Goal: Check status: Check status

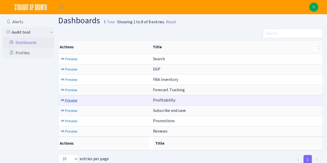
click at [71, 100] on span "Preview" at bounding box center [71, 100] width 12 height 5
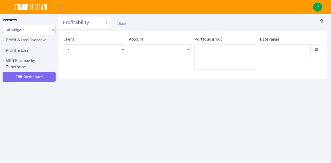
type input "[DATE] - [DATE]"
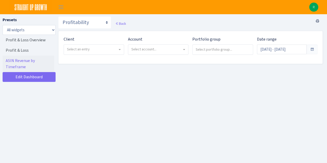
click at [102, 49] on span "Select an entry" at bounding box center [92, 49] width 51 height 5
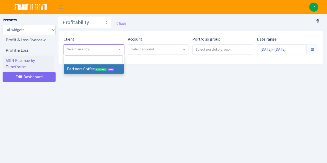
select select "481"
select select
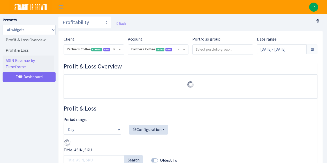
select select "2242985598963294"
click at [285, 51] on input "Jul 19, 2025 - Aug 17, 2025" at bounding box center [282, 49] width 50 height 10
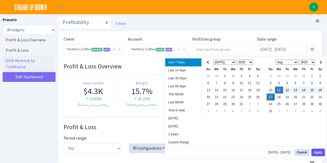
click at [315, 153] on button "Apply" at bounding box center [317, 152] width 13 height 7
type input "[DATE] - [DATE]"
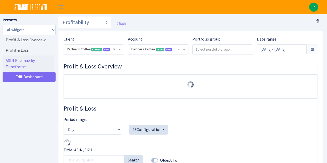
select select "2242985598963294"
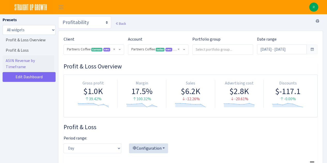
click at [87, 21] on select "Search DSP FBA Inventory Forecast Tracking Profitability Subscribe and save Pro…" at bounding box center [84, 22] width 53 height 12
select select "https://straightupgrowth.com/admin/dashboard/25/show"
click at [58, 16] on select "Search DSP FBA Inventory Forecast Tracking Profitability Subscribe and save Pro…" at bounding box center [84, 22] width 53 height 12
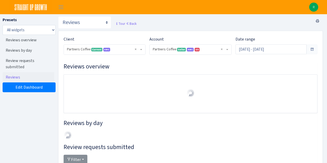
select select "2242985598963294"
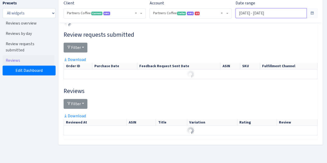
click at [259, 16] on input "[DATE] - [DATE]" at bounding box center [270, 13] width 71 height 10
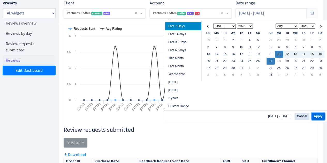
click at [323, 115] on button "Apply" at bounding box center [317, 116] width 13 height 7
type input "[DATE] - [DATE]"
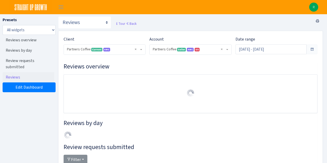
select select "2242985598963294"
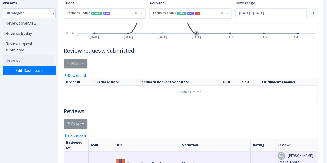
scroll to position [242, 0]
